Goal: Task Accomplishment & Management: Use online tool/utility

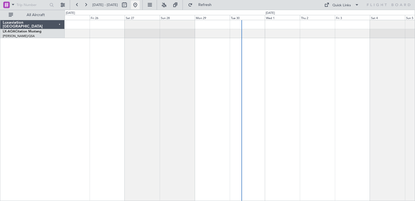
click at [140, 6] on button at bounding box center [135, 5] width 9 height 9
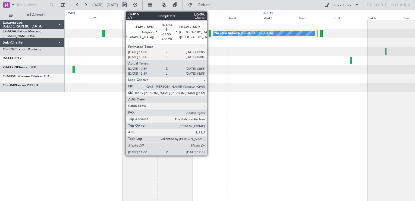
click at [210, 34] on div at bounding box center [210, 33] width 3 height 7
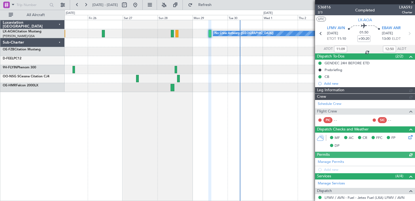
click at [324, 8] on span "536816" at bounding box center [324, 7] width 13 height 6
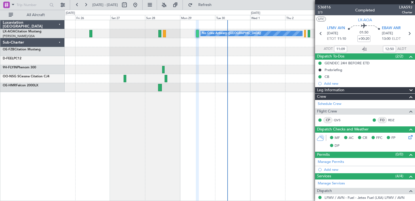
click at [200, 66] on div "No Crew Antwerp ([GEOGRAPHIC_DATA])" at bounding box center [240, 56] width 350 height 72
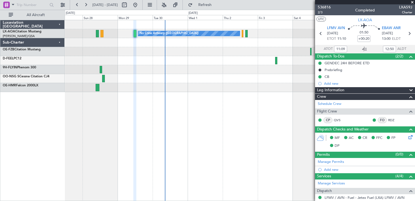
click at [197, 73] on div at bounding box center [240, 69] width 350 height 9
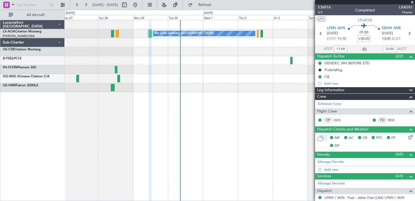
click at [266, 64] on div "No Crew Antwerp ([GEOGRAPHIC_DATA])" at bounding box center [240, 56] width 350 height 72
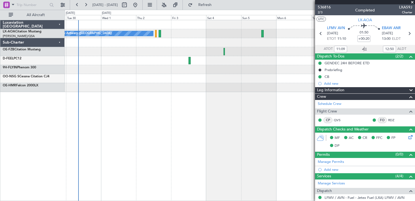
click at [136, 91] on div at bounding box center [240, 87] width 350 height 9
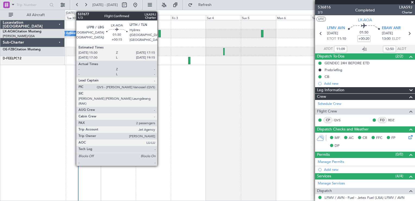
click at [160, 32] on div at bounding box center [159, 33] width 3 height 7
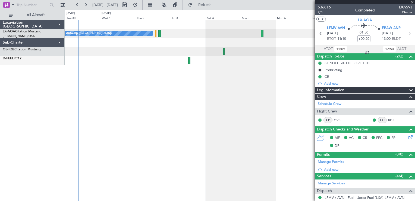
type input "+00:15"
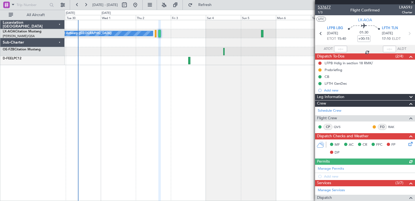
click at [329, 7] on span "537677" at bounding box center [324, 7] width 13 height 6
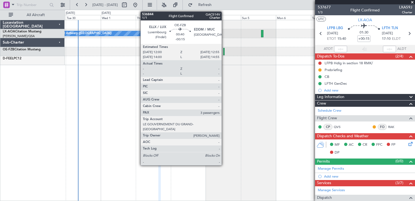
click at [224, 50] on div at bounding box center [223, 51] width 1 height 7
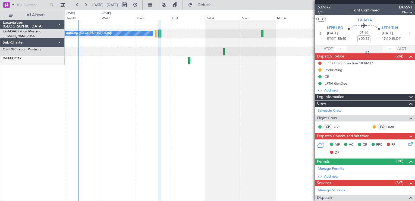
type input "-00:15"
type input "3"
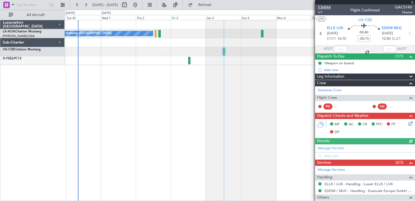
click at [326, 10] on span "536844" at bounding box center [324, 7] width 13 height 6
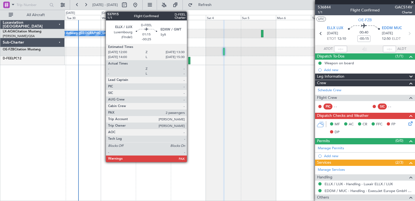
click at [189, 60] on div at bounding box center [189, 60] width 2 height 7
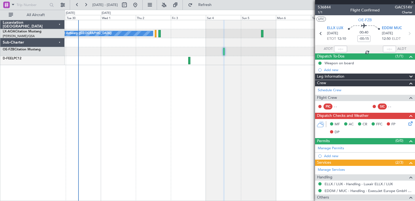
type input "-00:25"
type input "2"
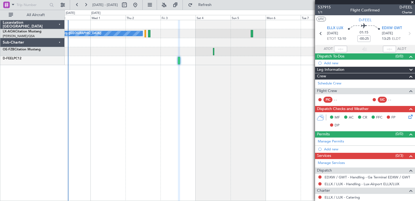
click at [242, 78] on div "No Crew Antwerp ([GEOGRAPHIC_DATA]) No Crew [GEOGRAPHIC_DATA] ([GEOGRAPHIC_DATA…" at bounding box center [240, 110] width 351 height 181
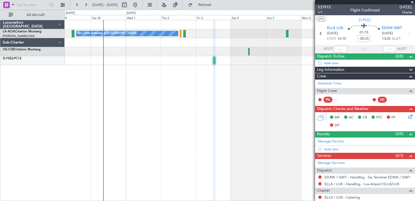
click at [234, 142] on div "No Crew Antwerp ([GEOGRAPHIC_DATA]) No Crew [GEOGRAPHIC_DATA] ([GEOGRAPHIC_DATA…" at bounding box center [240, 110] width 351 height 181
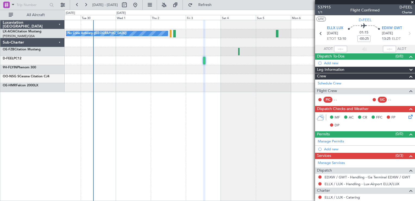
click at [171, 94] on div "No Crew Antwerp ([GEOGRAPHIC_DATA]) No Crew [GEOGRAPHIC_DATA] ([GEOGRAPHIC_DATA…" at bounding box center [240, 110] width 351 height 181
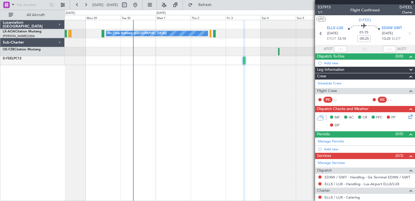
click at [275, 105] on div "No Crew Antwerp ([GEOGRAPHIC_DATA])" at bounding box center [240, 110] width 351 height 181
click at [148, 123] on div "No Crew Antwerp ([GEOGRAPHIC_DATA])" at bounding box center [240, 110] width 351 height 181
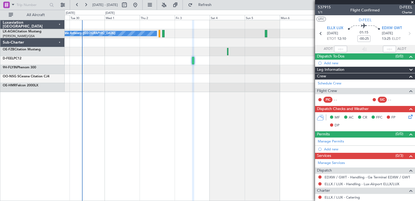
click at [180, 84] on div "No Crew Antwerp ([GEOGRAPHIC_DATA]) No Crew [GEOGRAPHIC_DATA] ([GEOGRAPHIC_DATA…" at bounding box center [240, 56] width 350 height 72
